Goal: Task Accomplishment & Management: Manage account settings

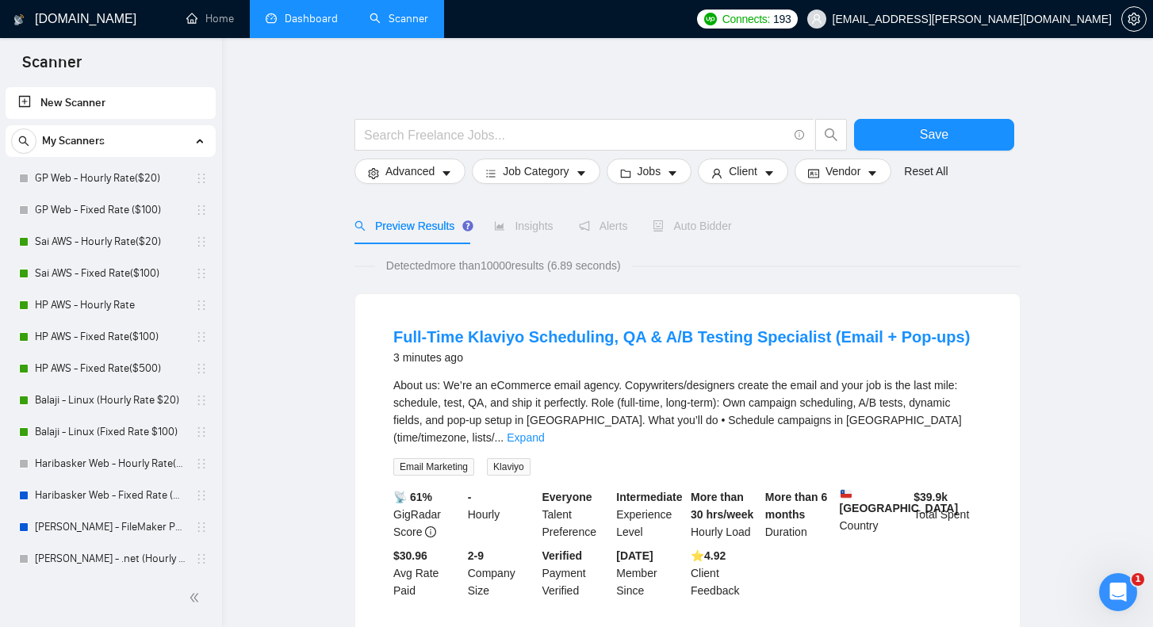
click at [307, 22] on link "Dashboard" at bounding box center [302, 18] width 72 height 13
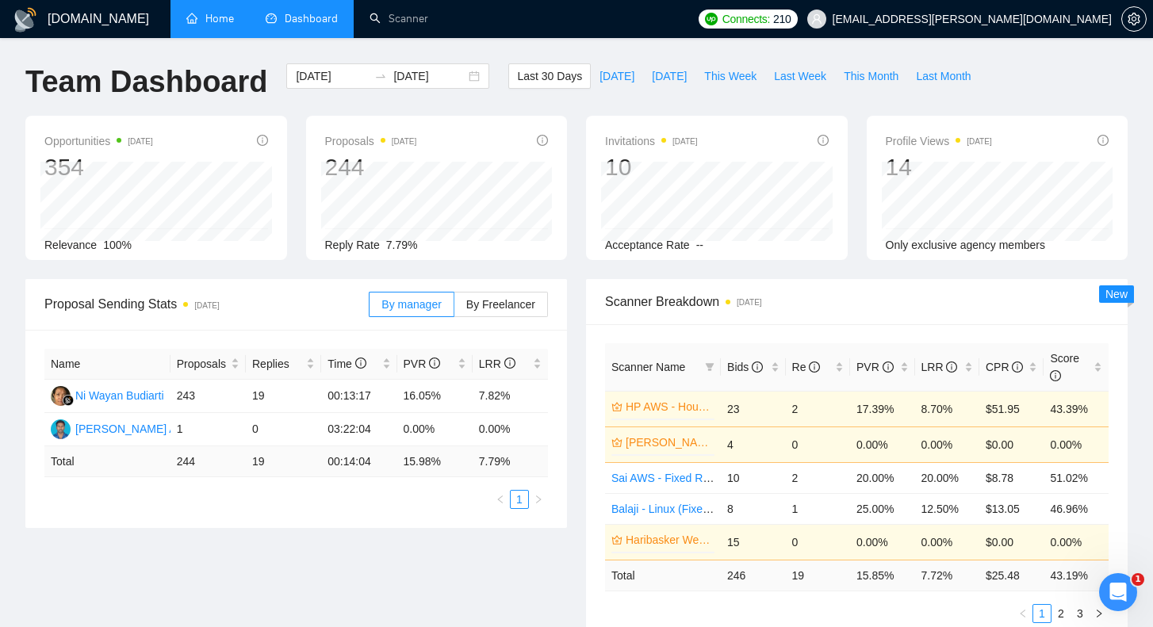
click at [228, 24] on link "Home" at bounding box center [210, 18] width 48 height 13
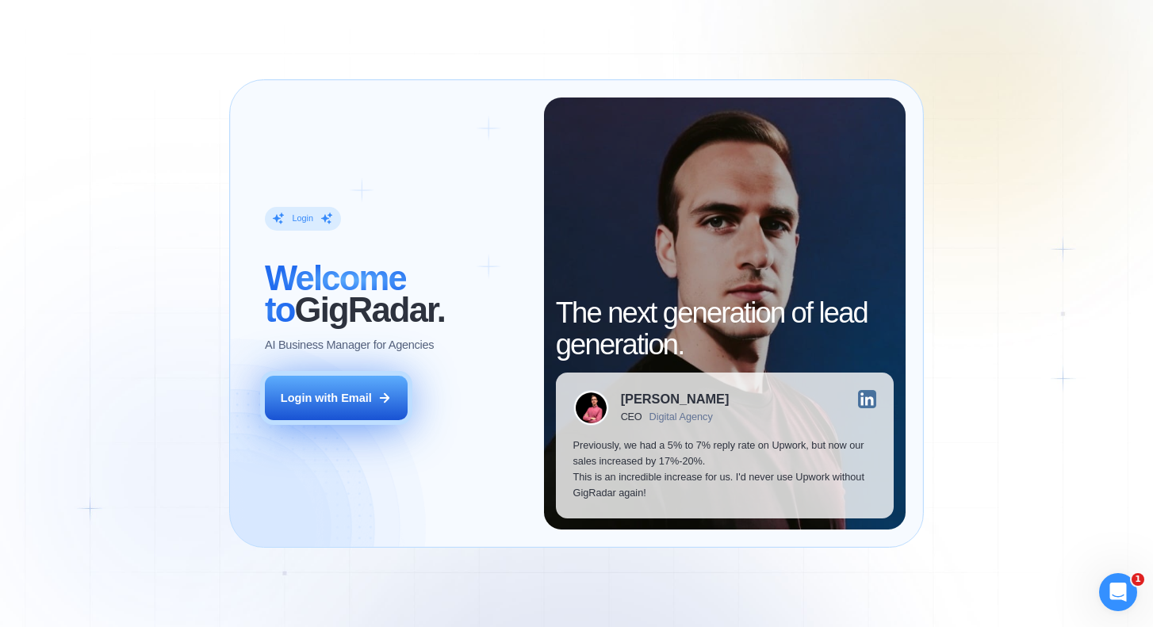
click at [378, 392] on icon at bounding box center [384, 398] width 14 height 14
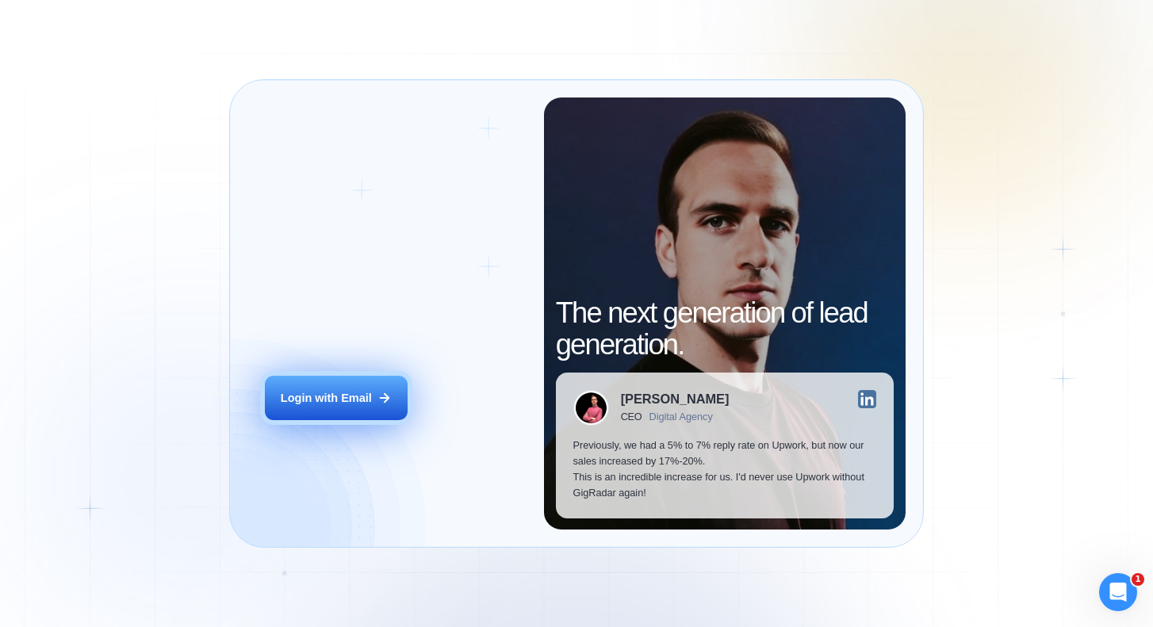
click at [335, 396] on div "Login with Email" at bounding box center [326, 398] width 91 height 16
